Goal: Transaction & Acquisition: Download file/media

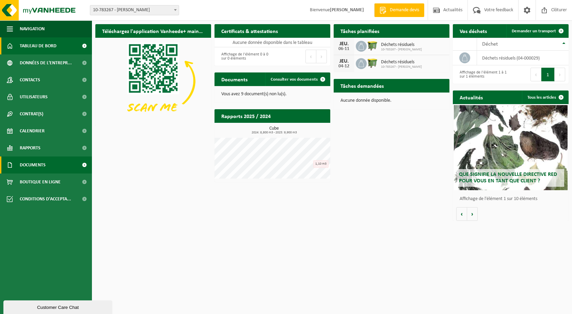
click at [49, 160] on link "Documents" at bounding box center [46, 165] width 92 height 17
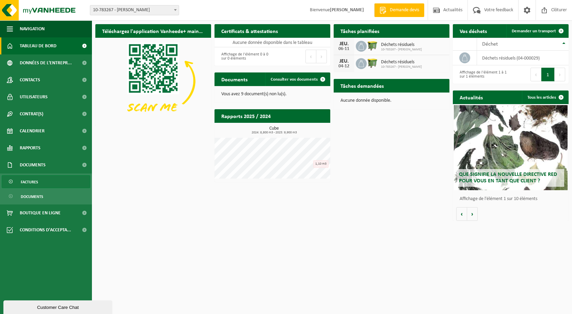
click at [42, 181] on link "Factures" at bounding box center [46, 181] width 89 height 13
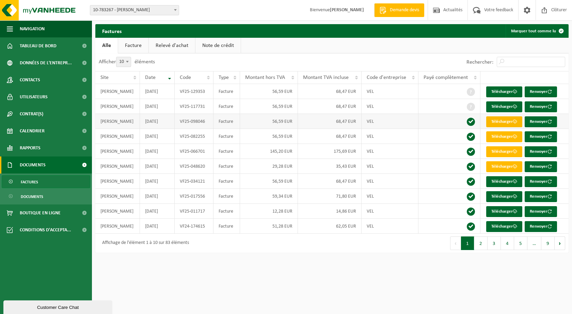
click at [511, 121] on link "Télécharger" at bounding box center [504, 121] width 36 height 11
click at [504, 108] on link "Télécharger" at bounding box center [504, 106] width 36 height 11
click at [503, 94] on link "Télécharger" at bounding box center [504, 91] width 36 height 11
